Goal: Book appointment/travel/reservation

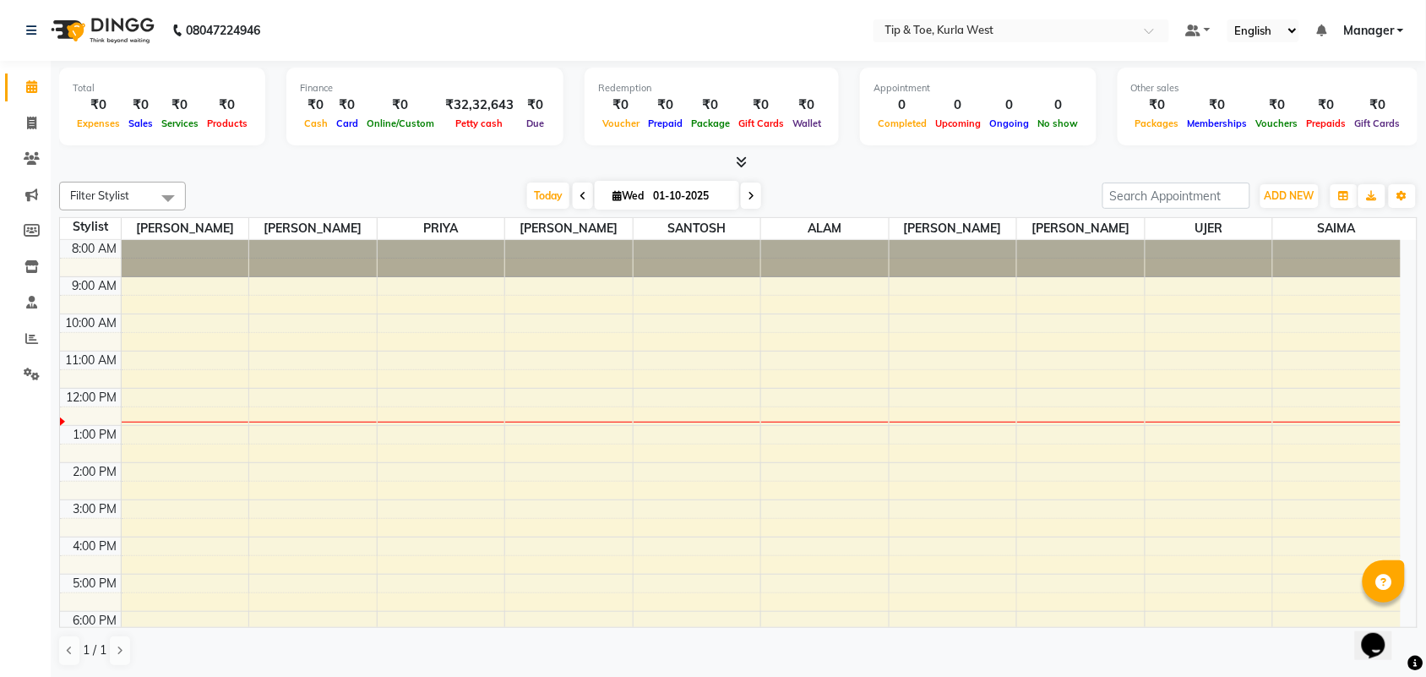
scroll to position [101, 0]
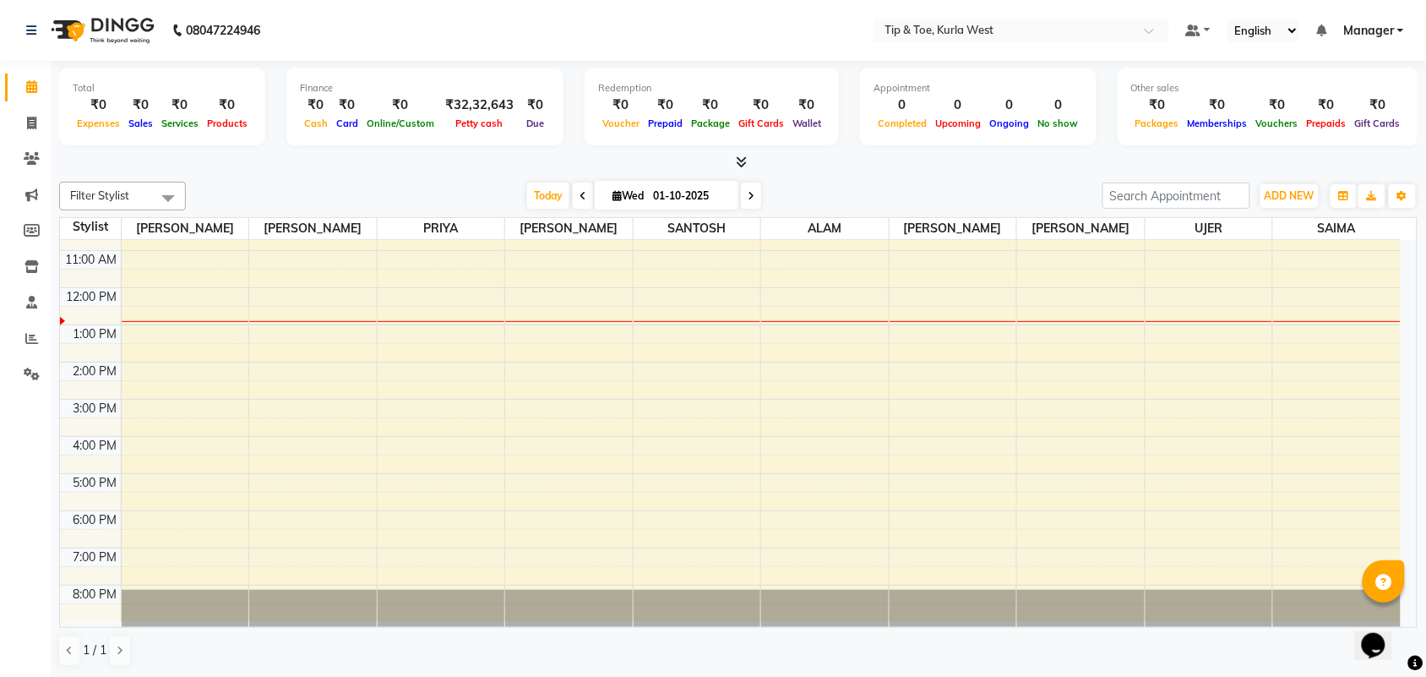
click at [179, 390] on div "8:00 AM 9:00 AM 10:00 AM 11:00 AM 12:00 PM 1:00 PM 2:00 PM 3:00 PM 4:00 PM 5:00…" at bounding box center [730, 380] width 1341 height 482
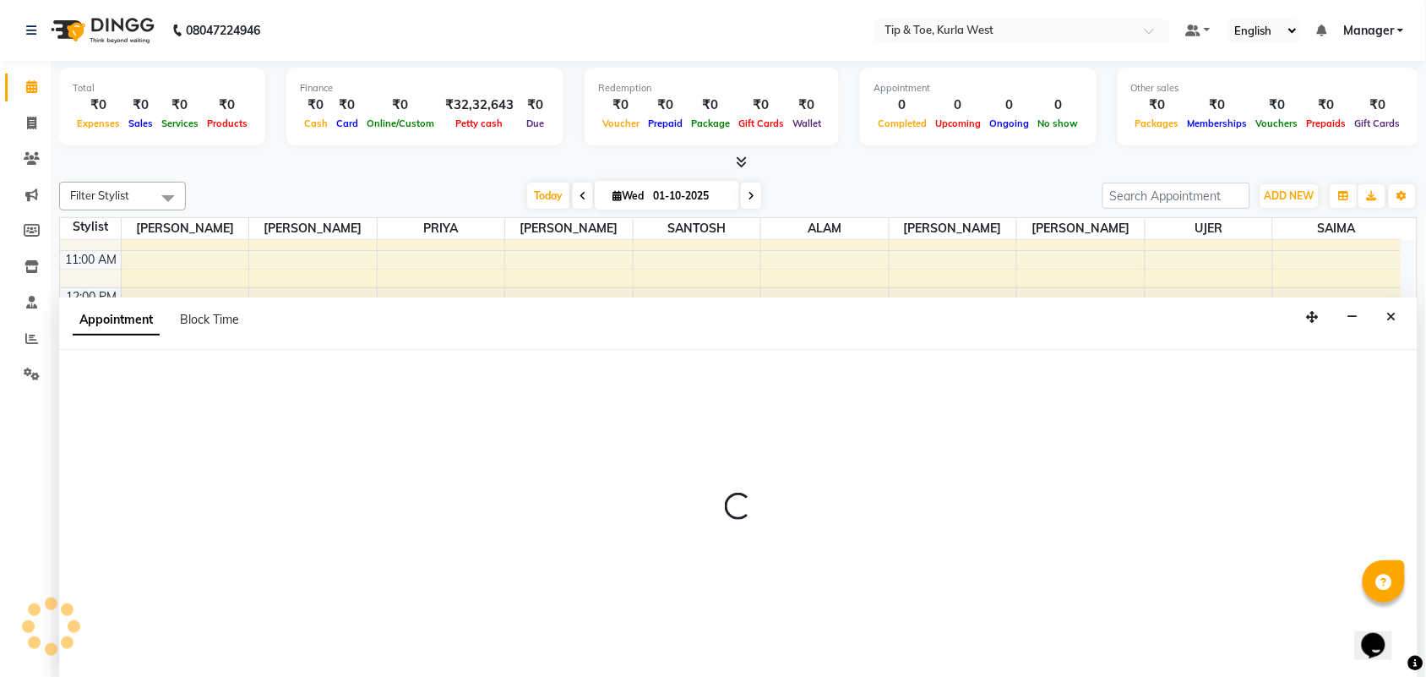
scroll to position [1, 0]
select select "42756"
select select "tentative"
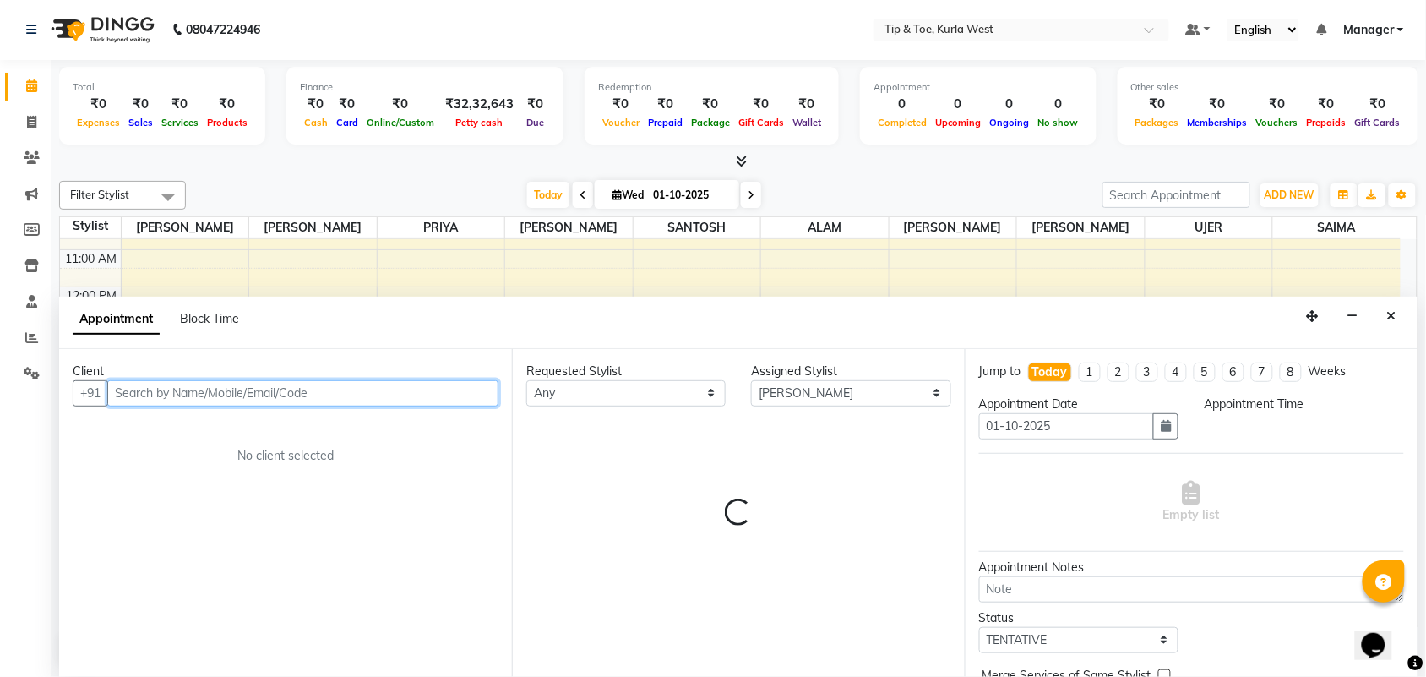
select select "870"
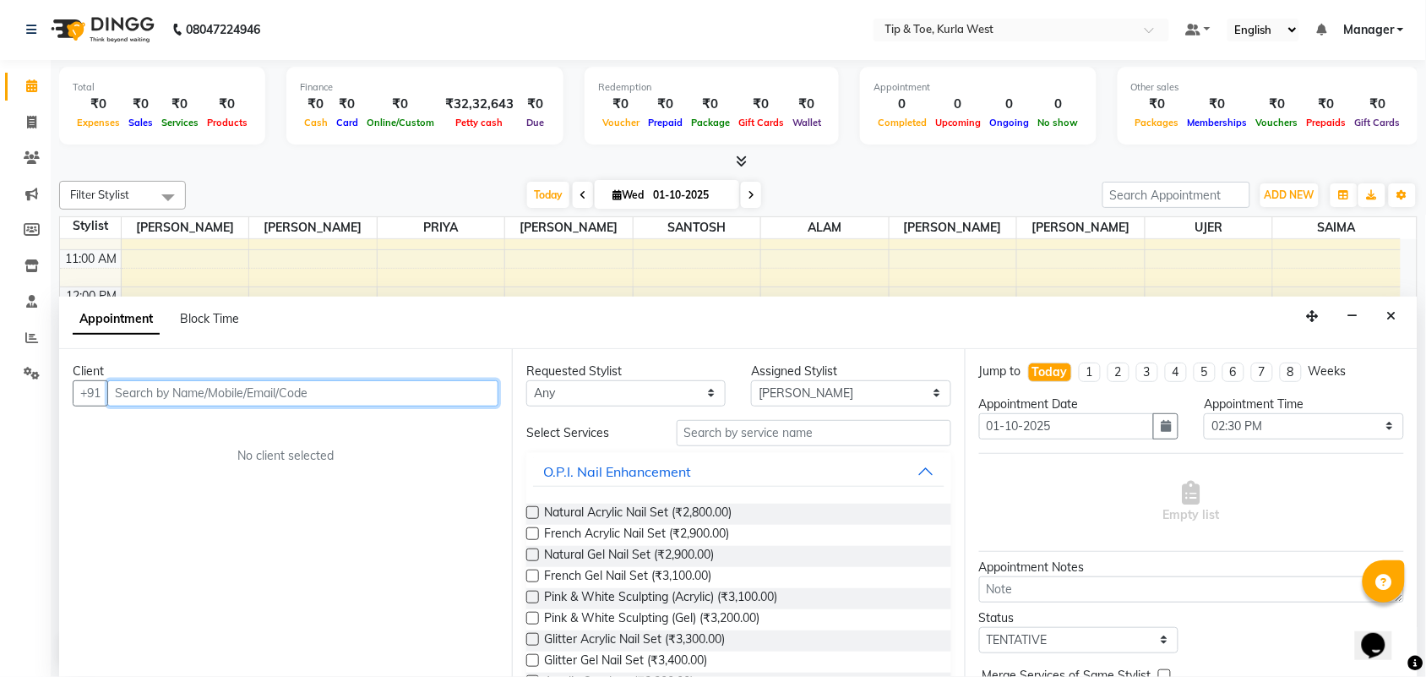
drag, startPoint x: 336, startPoint y: 390, endPoint x: 406, endPoint y: 391, distance: 69.3
click at [336, 391] on input "text" at bounding box center [302, 393] width 391 height 26
type input "83"
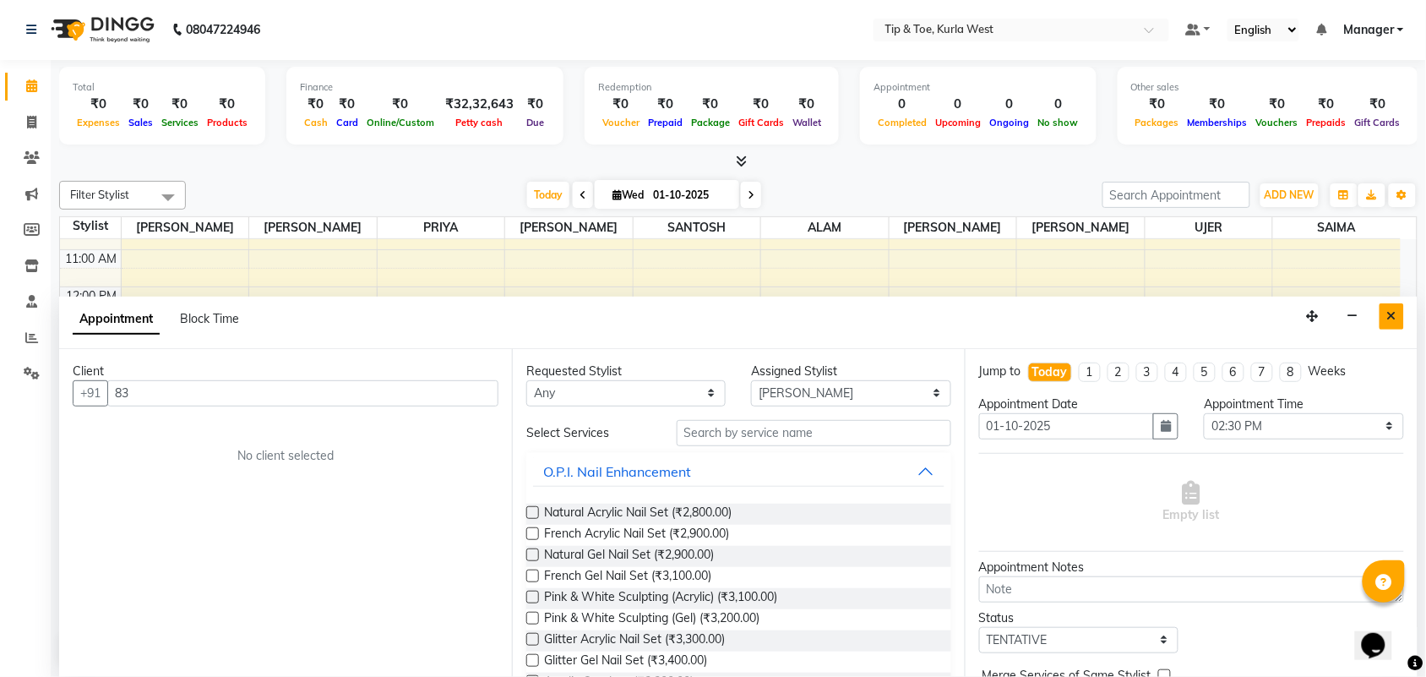
click at [1398, 325] on button "Close" at bounding box center [1392, 316] width 24 height 26
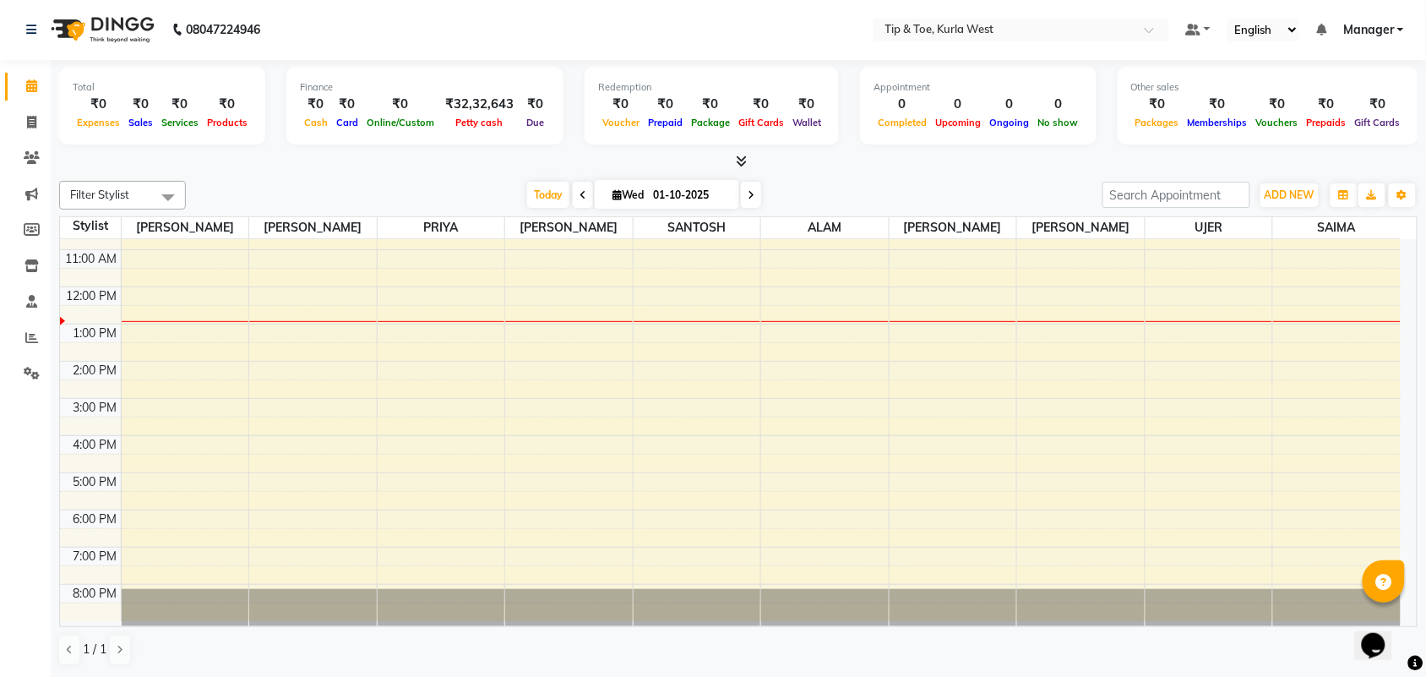
click at [152, 373] on div "8:00 AM 9:00 AM 10:00 AM 11:00 AM 12:00 PM 1:00 PM 2:00 PM 3:00 PM 4:00 PM 5:00…" at bounding box center [730, 380] width 1341 height 482
select select "42756"
select select "tentative"
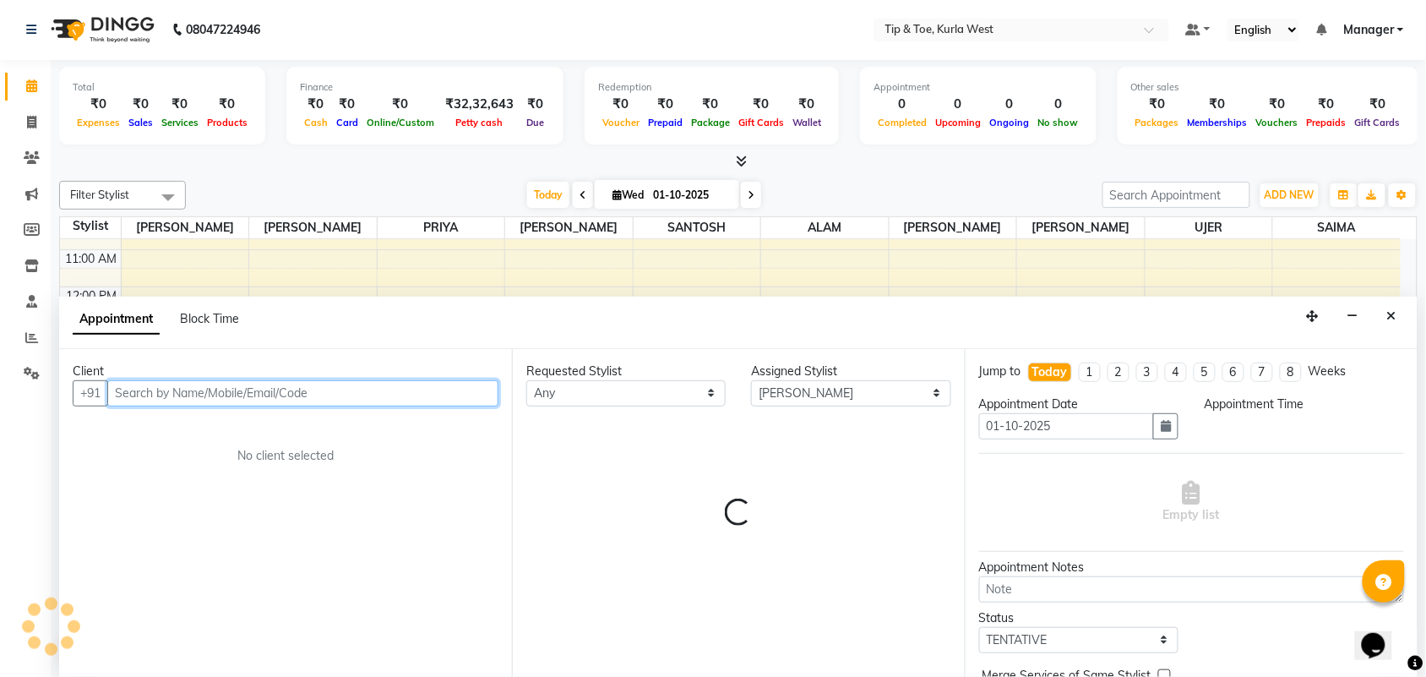
select select "840"
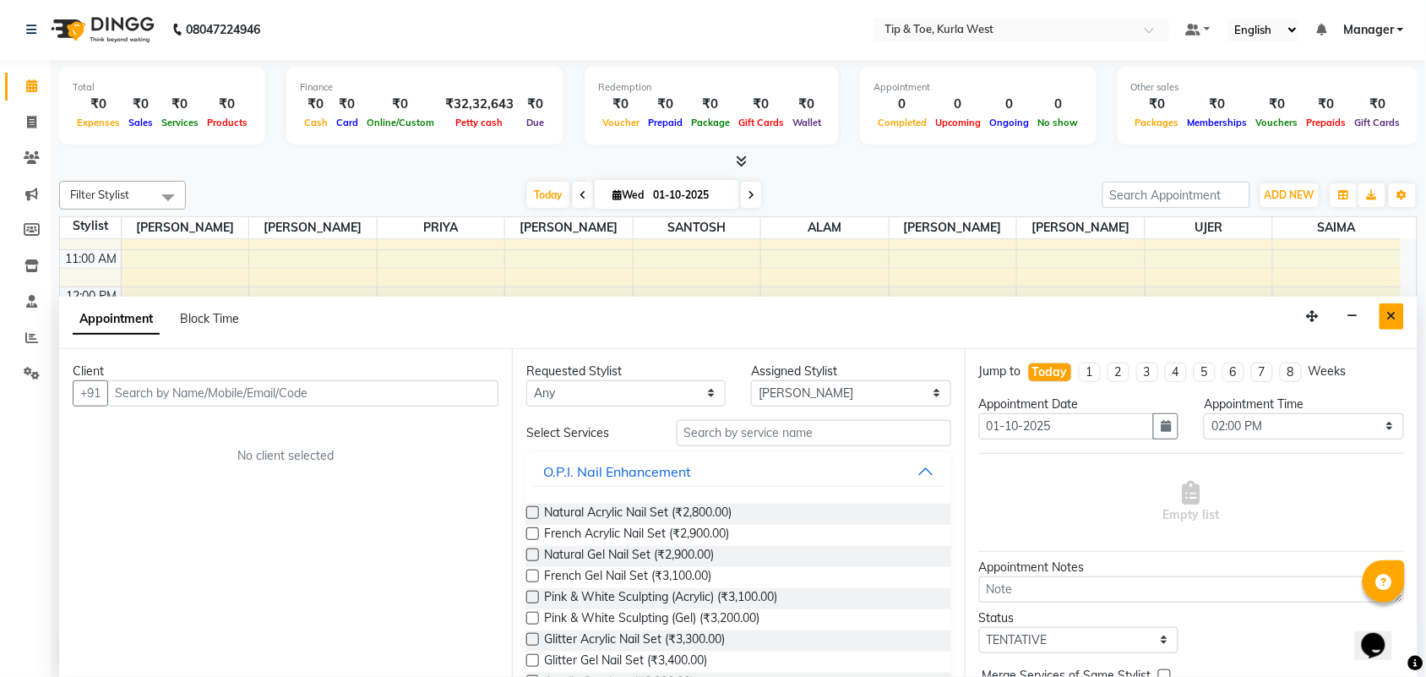
click at [1396, 319] on button "Close" at bounding box center [1392, 316] width 24 height 26
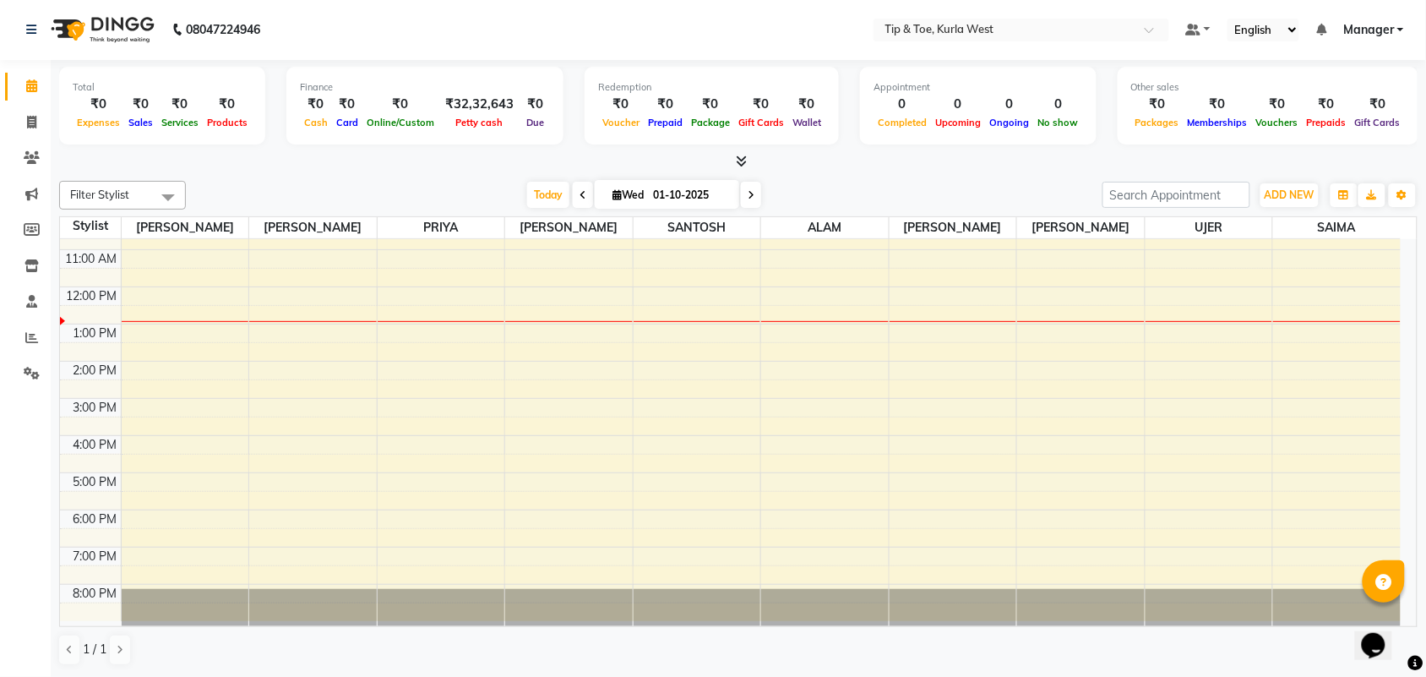
click at [808, 394] on div "8:00 AM 9:00 AM 10:00 AM 11:00 AM 12:00 PM 1:00 PM 2:00 PM 3:00 PM 4:00 PM 5:00…" at bounding box center [730, 380] width 1341 height 482
select select "91739"
select select "tentative"
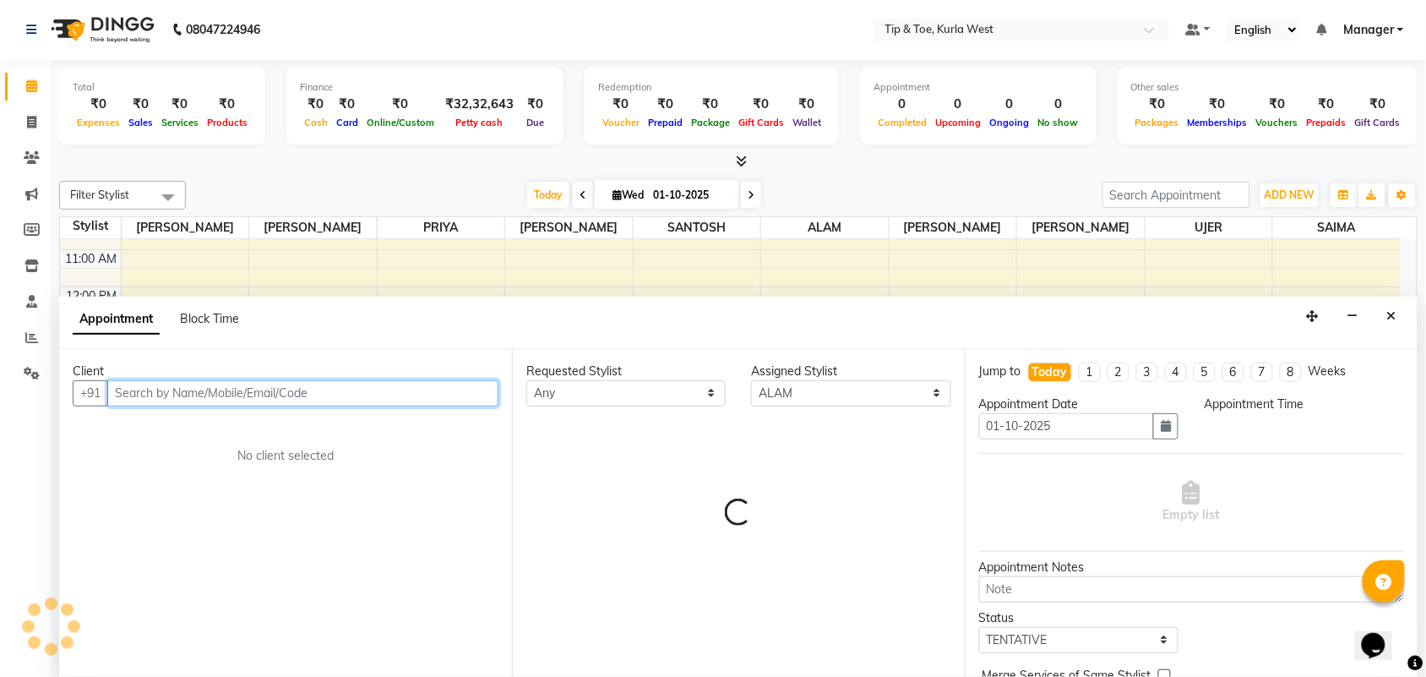
select select "870"
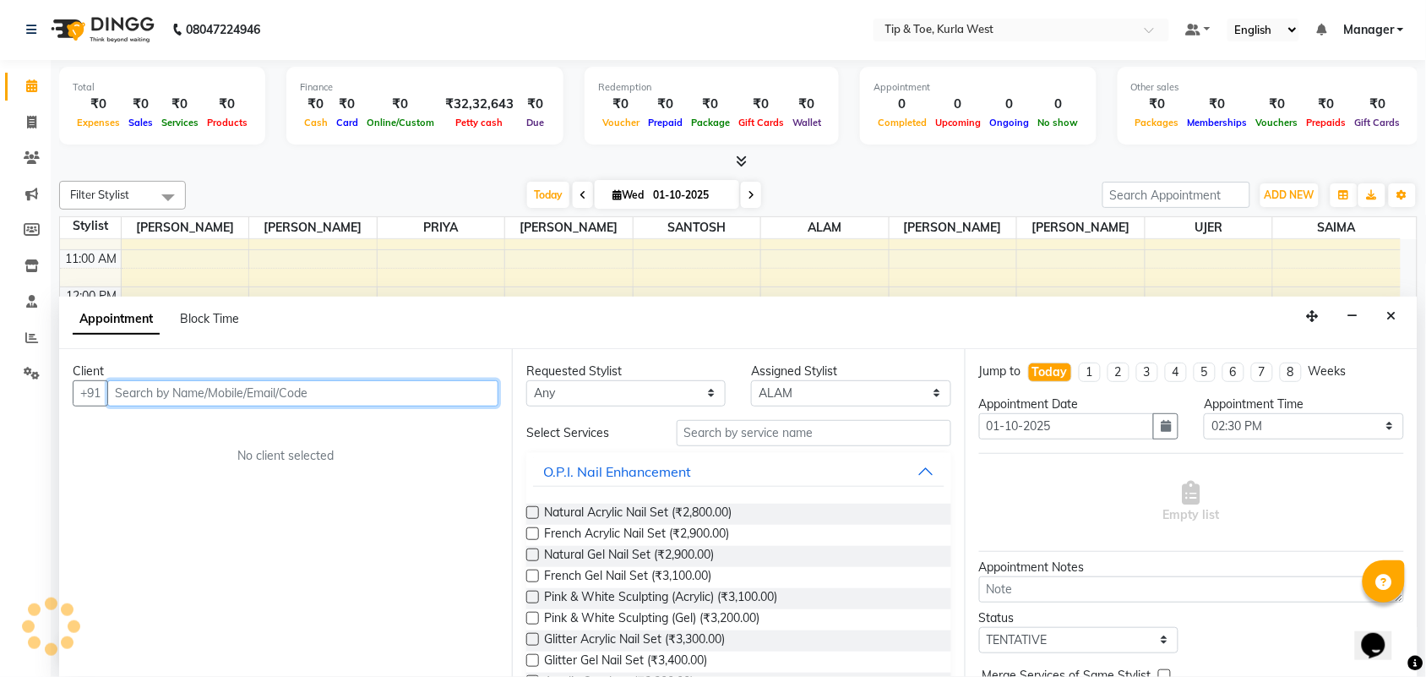
click at [342, 391] on input "text" at bounding box center [302, 393] width 391 height 26
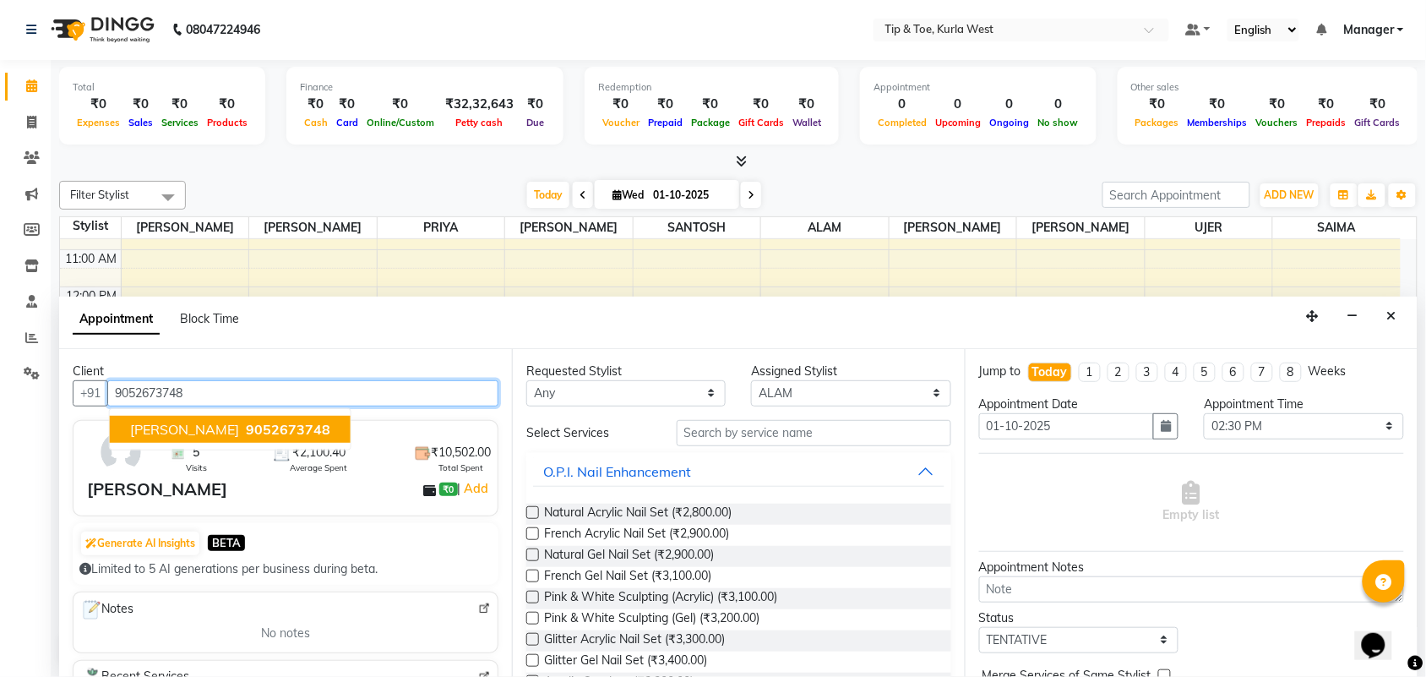
click at [247, 437] on span "9052673748" at bounding box center [288, 429] width 84 height 17
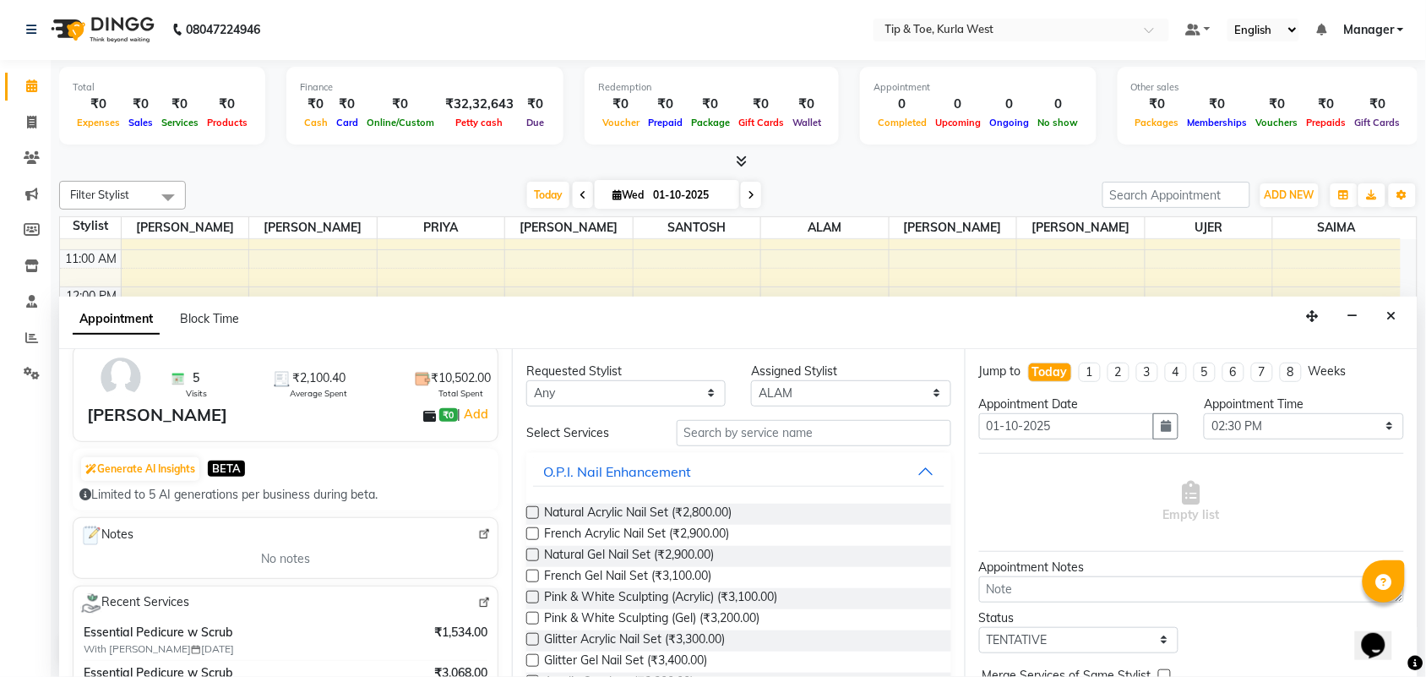
scroll to position [211, 0]
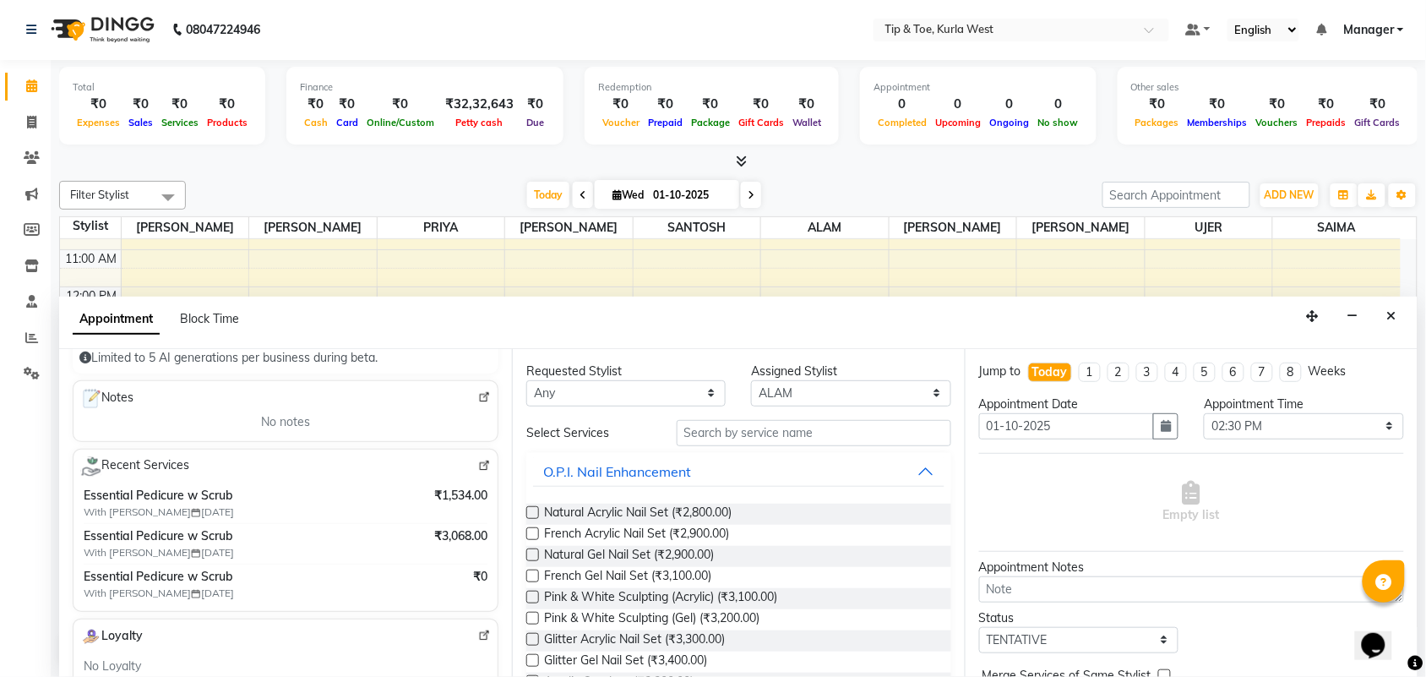
type input "9052673748"
click at [719, 427] on input "text" at bounding box center [814, 433] width 275 height 26
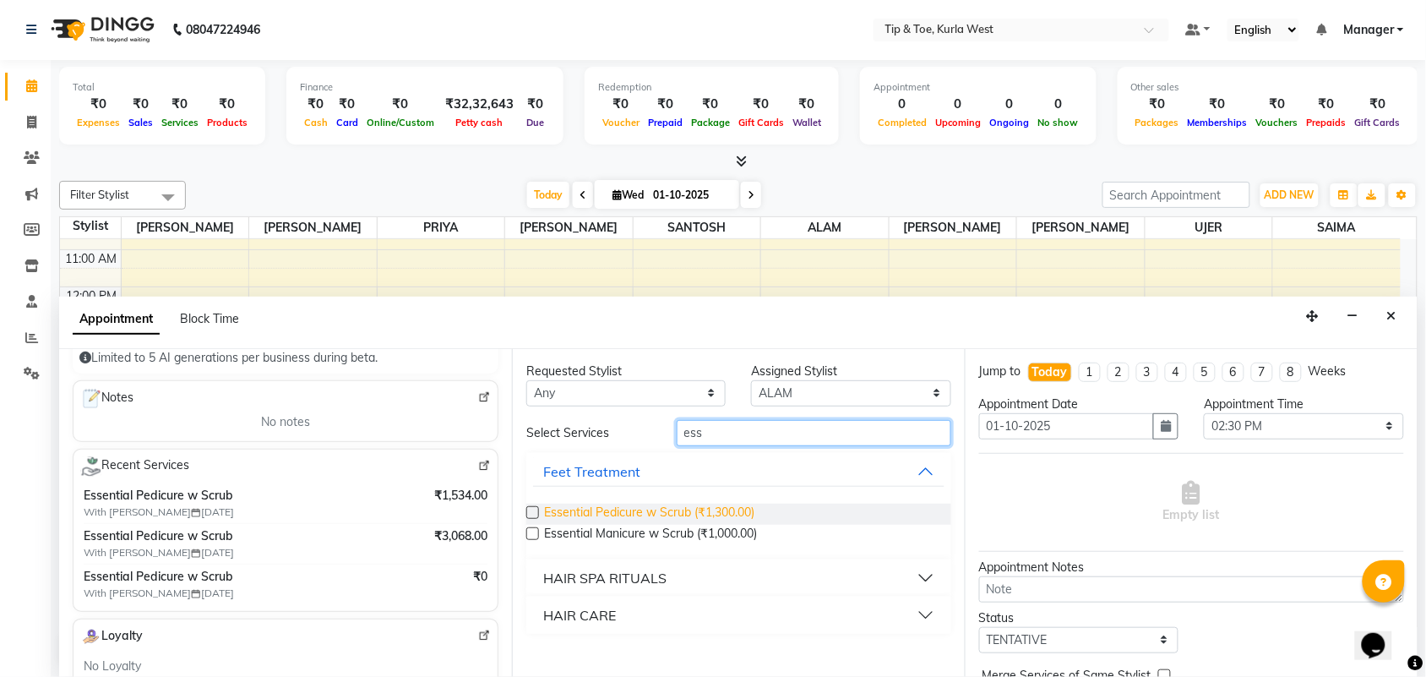
type input "ess"
click at [712, 505] on span "Essential Pedicure w Scrub (₹1,300.00)" at bounding box center [649, 514] width 210 height 21
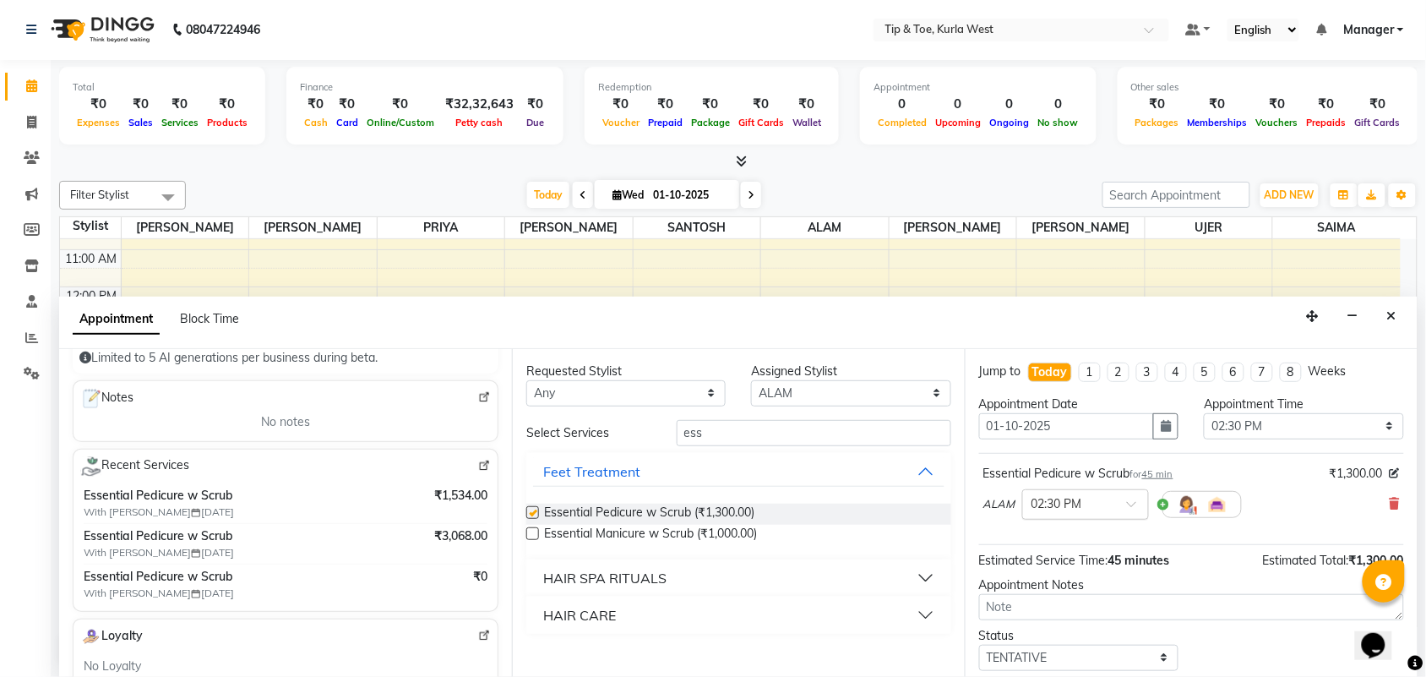
checkbox input "false"
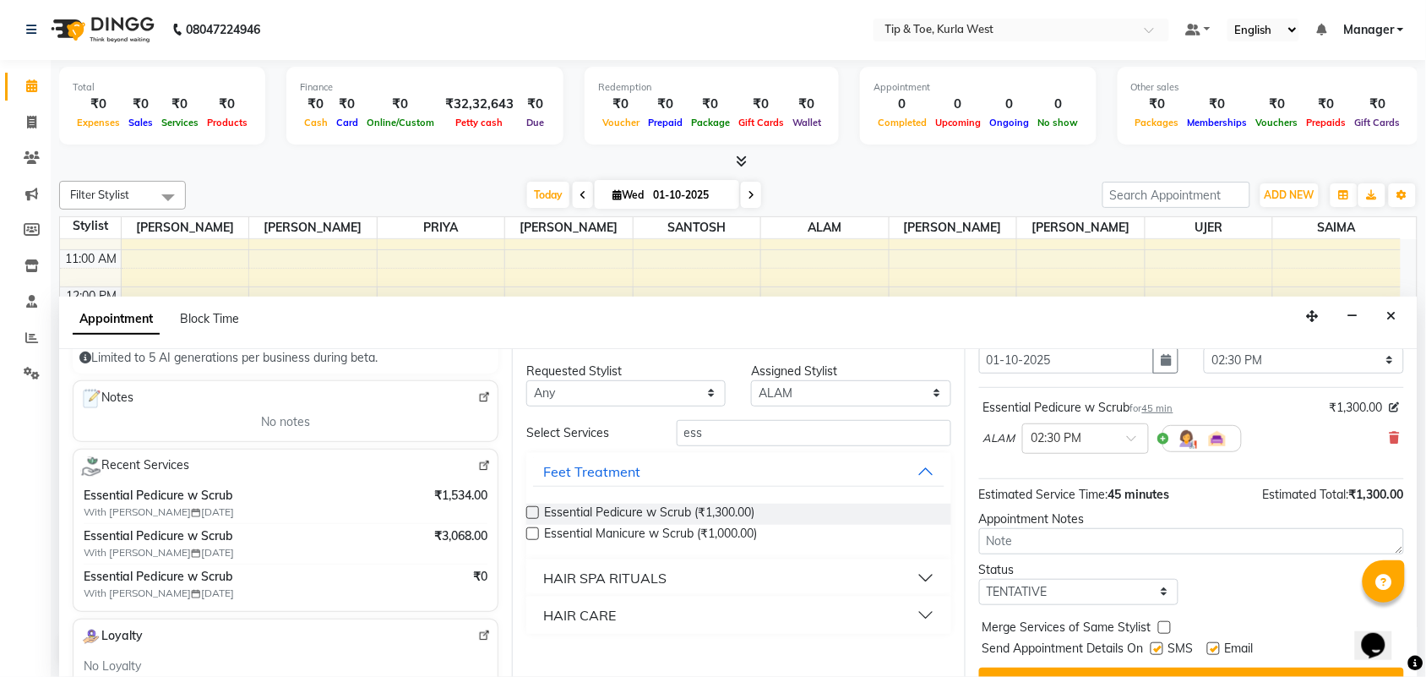
scroll to position [101, 0]
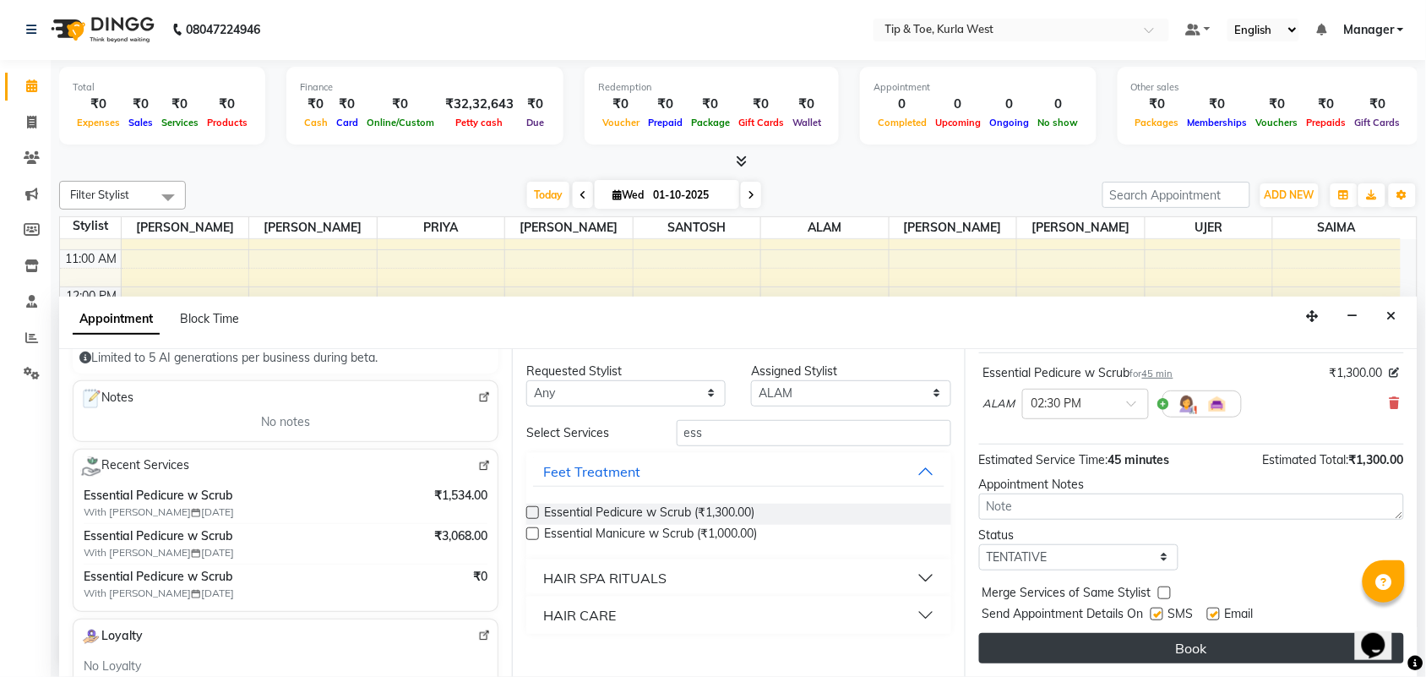
click at [1187, 651] on button "Book" at bounding box center [1191, 648] width 425 height 30
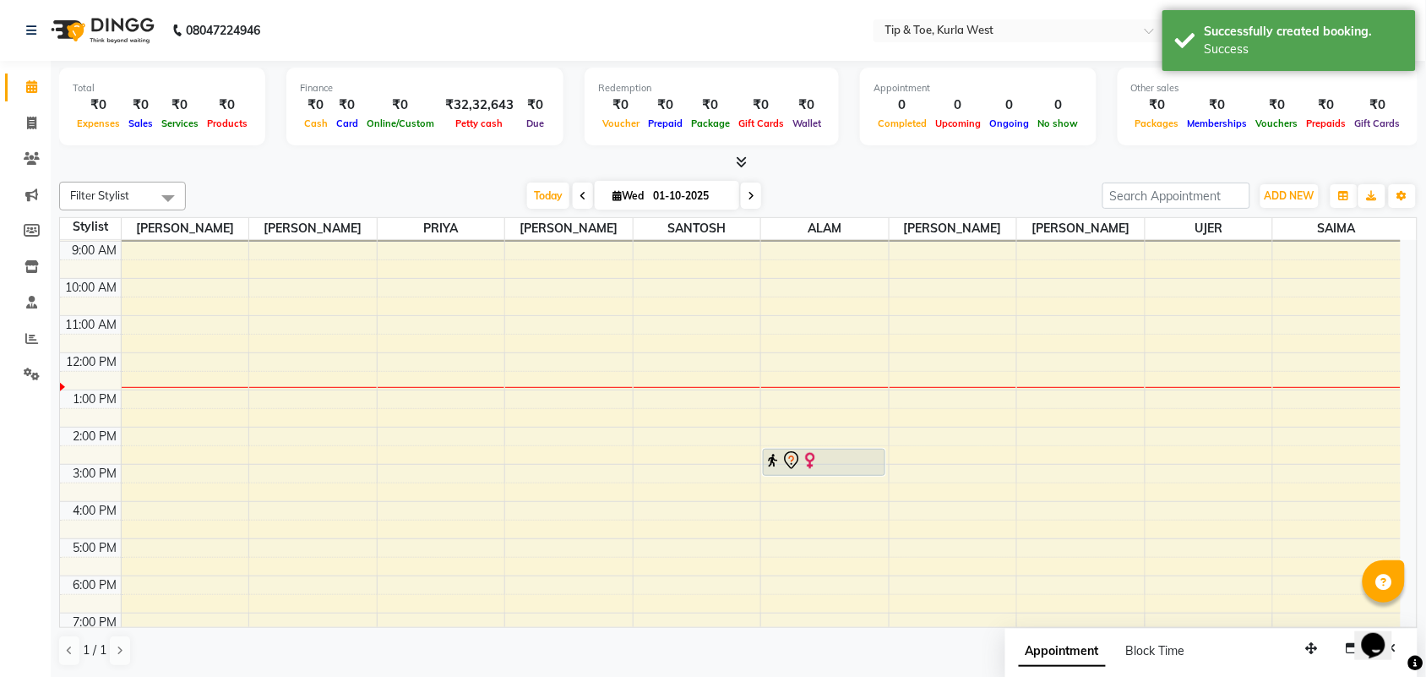
scroll to position [0, 0]
